Goal: Communication & Community: Answer question/provide support

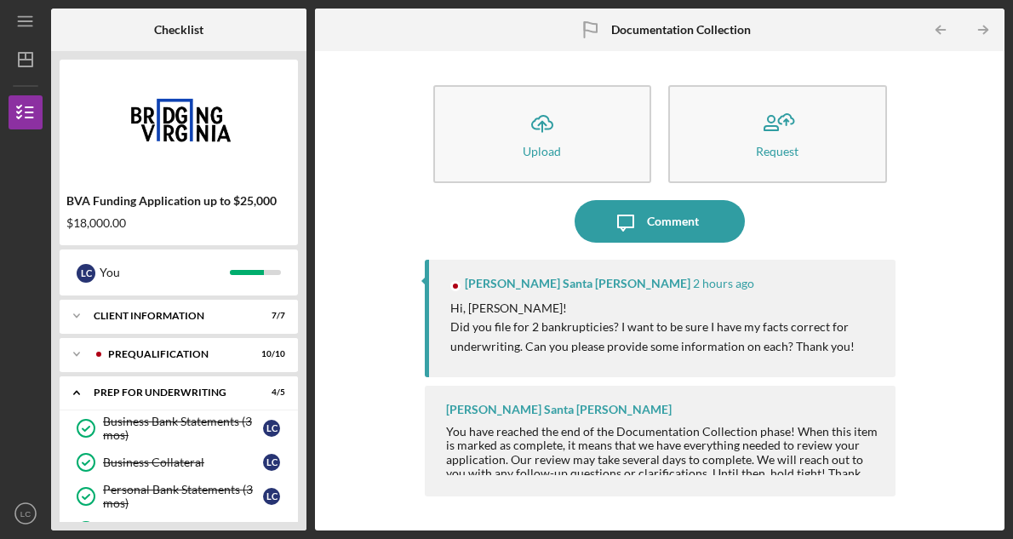
scroll to position [140, 0]
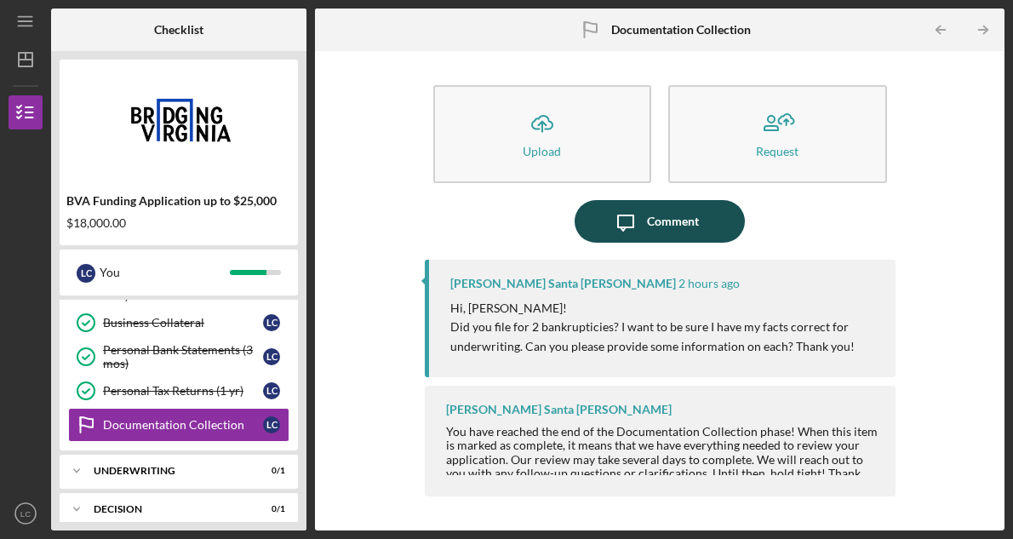
click at [635, 229] on icon "Icon/Message" at bounding box center [625, 221] width 43 height 43
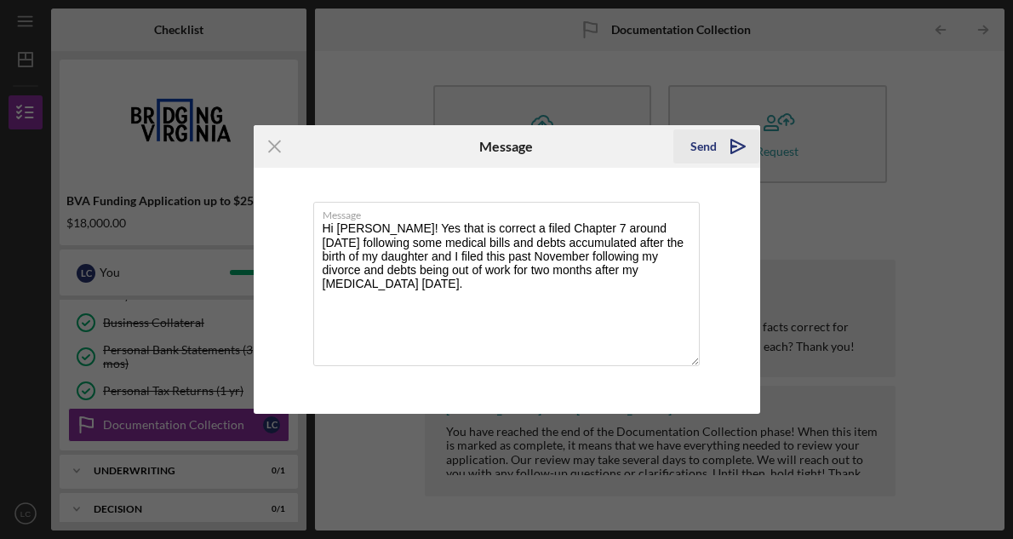
type textarea "Hi [PERSON_NAME]! Yes that is correct a filed Chapter 7 around [DATE] following…"
click at [735, 145] on icon "Icon/icon-invite-send" at bounding box center [737, 146] width 43 height 43
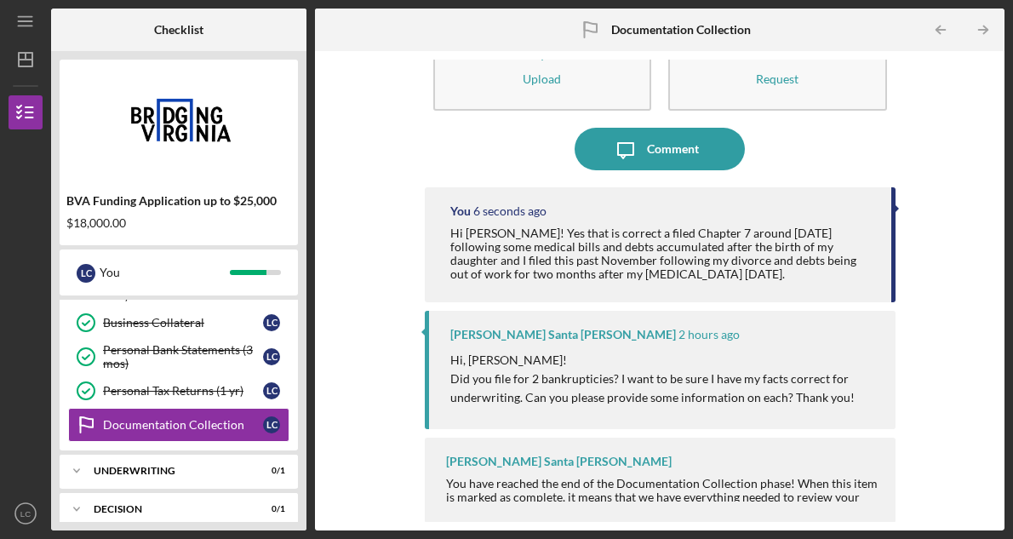
scroll to position [71, 0]
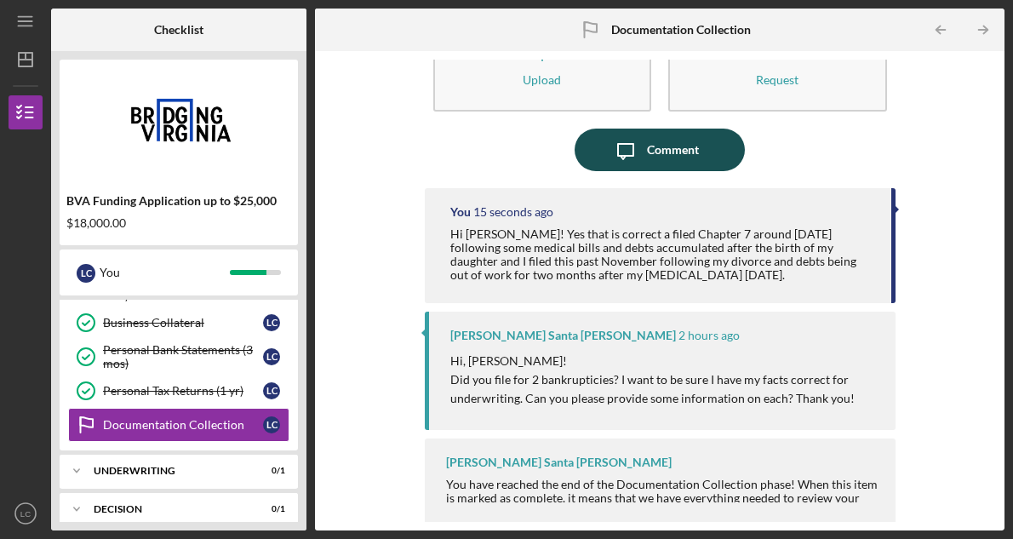
click at [661, 149] on div "Comment" at bounding box center [673, 149] width 52 height 43
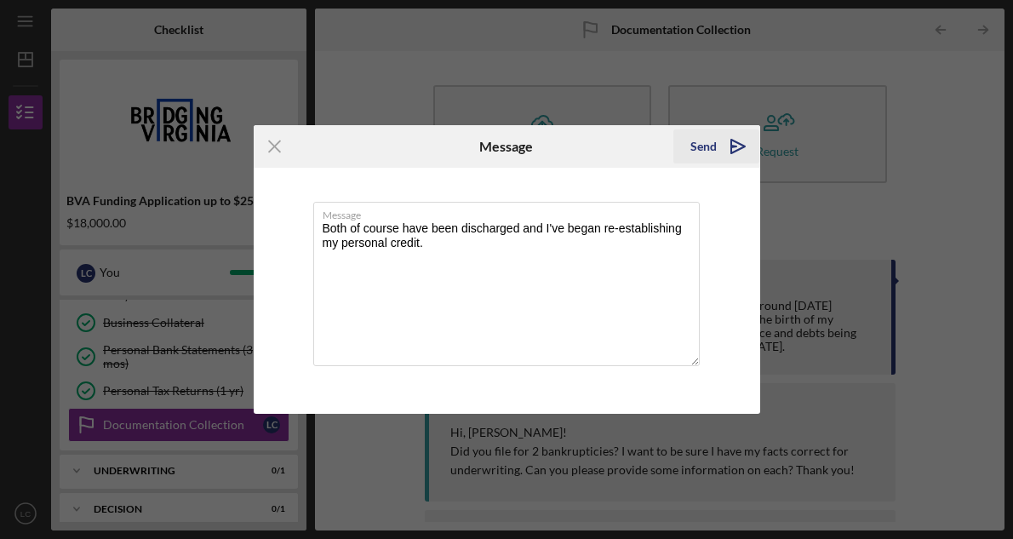
type textarea "Both of course have been discharged and I've began re-establishing my personal …"
click at [722, 154] on icon "Icon/icon-invite-send" at bounding box center [737, 146] width 43 height 43
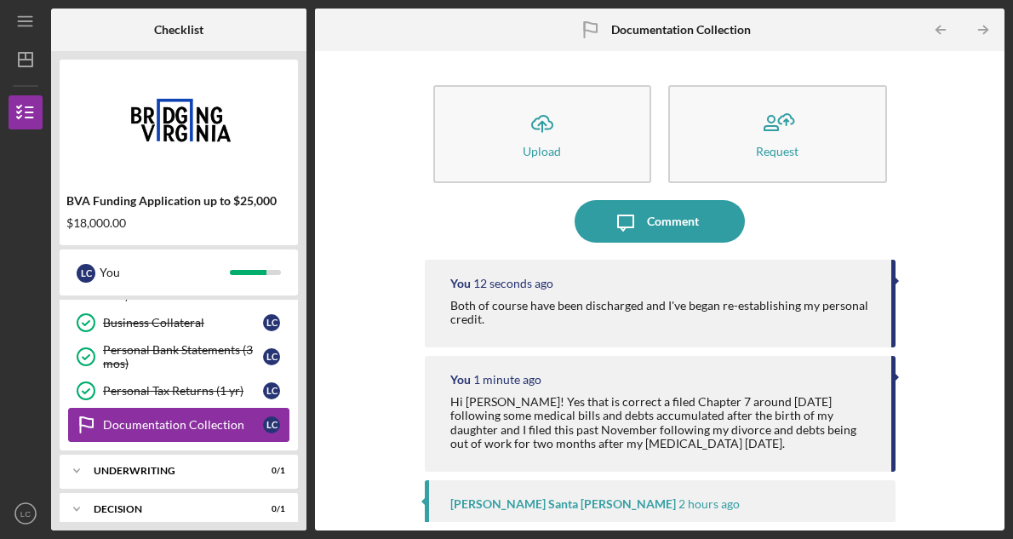
click at [202, 420] on div "Documentation Collection" at bounding box center [183, 425] width 160 height 14
click at [212, 389] on div "Personal Tax Returns (1 yr)" at bounding box center [183, 391] width 160 height 14
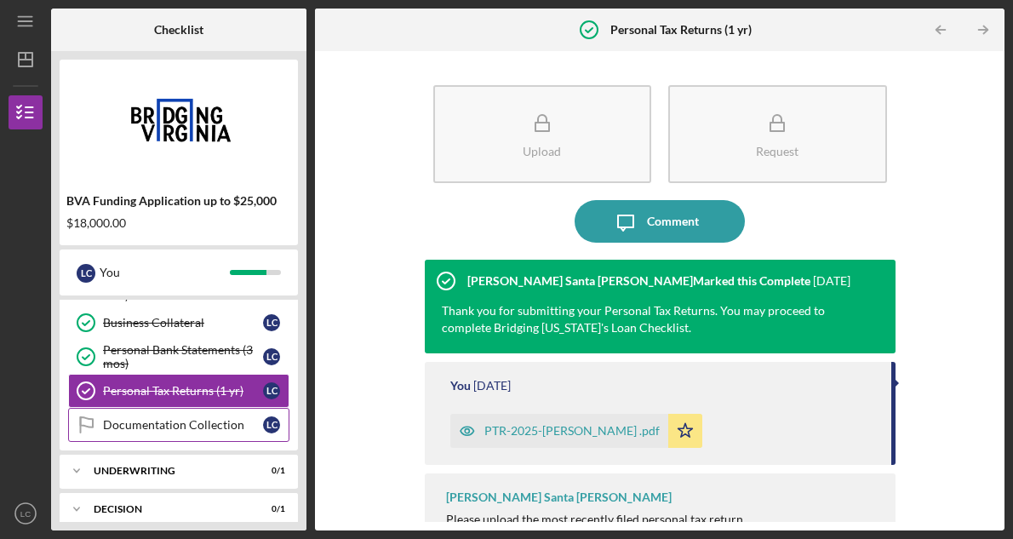
click at [210, 426] on div "Documentation Collection" at bounding box center [183, 425] width 160 height 14
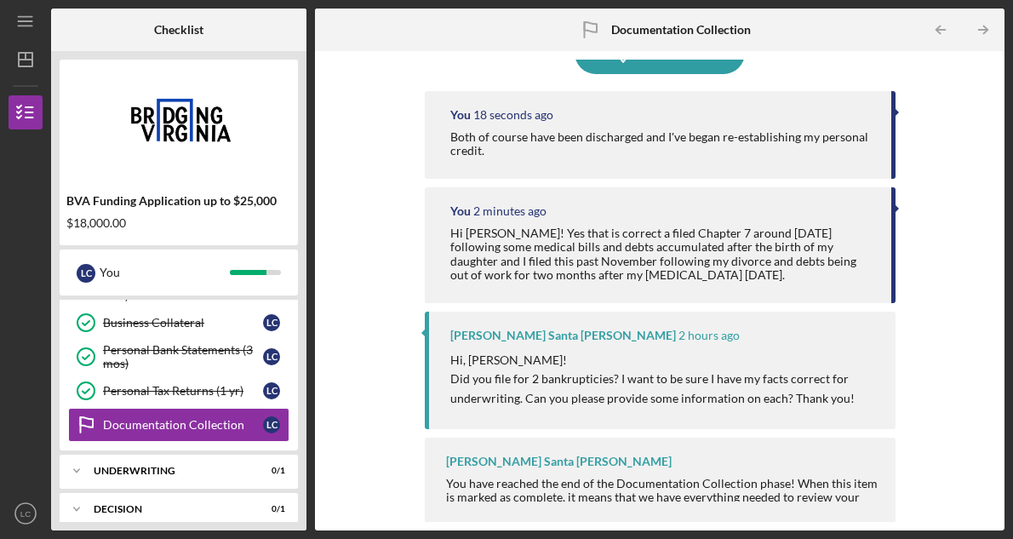
scroll to position [168, 0]
click at [823, 477] on div "You have reached the end of the Documentation Collection phase! When this item …" at bounding box center [662, 511] width 432 height 68
click at [842, 453] on div "[PERSON_NAME] Santa [PERSON_NAME] You have reached the end of the Documentation…" at bounding box center [660, 480] width 471 height 85
